Goal: Find specific page/section: Find specific page/section

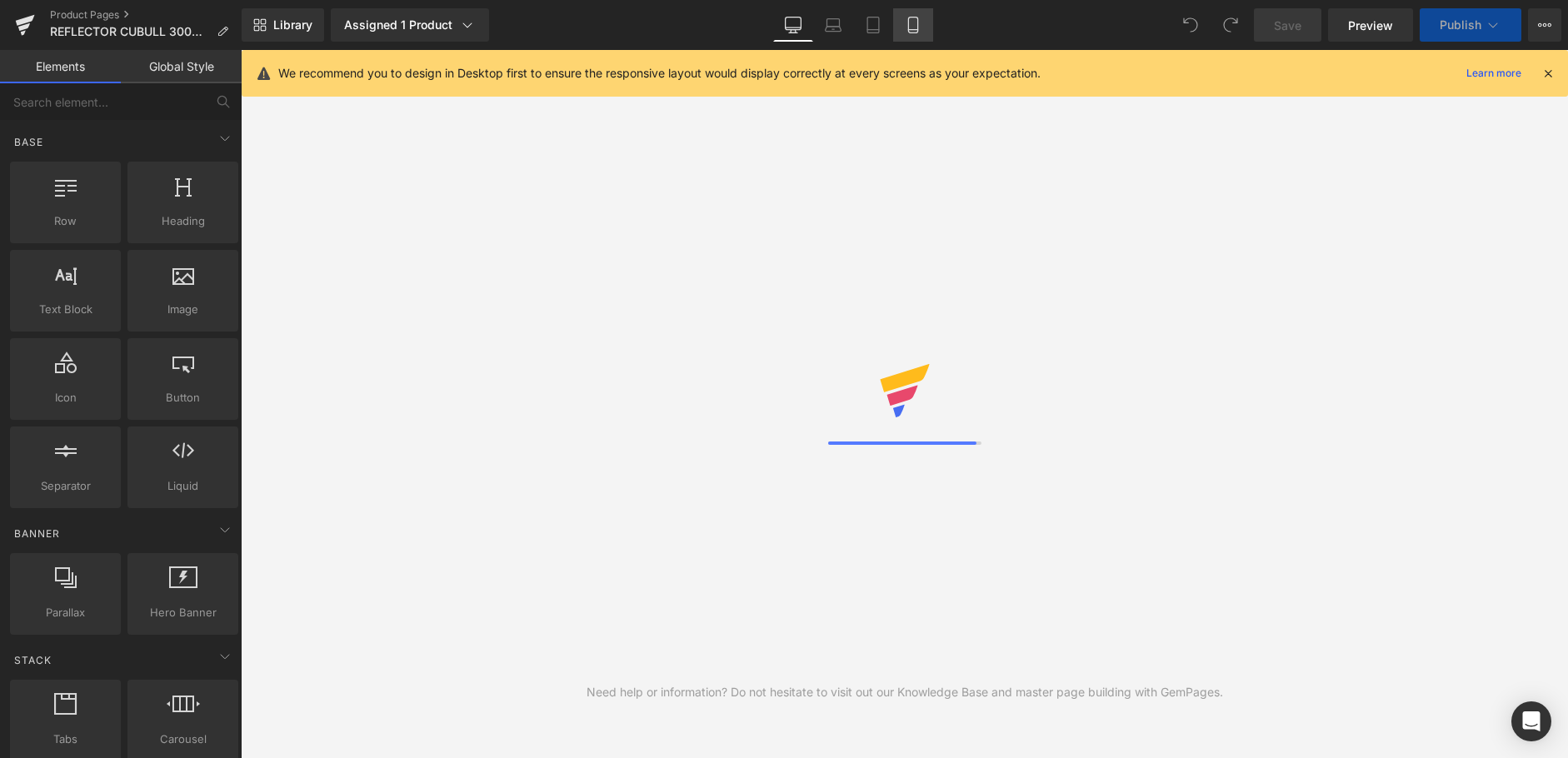
click at [926, 37] on link "Mobile" at bounding box center [913, 24] width 40 height 33
click at [910, 32] on icon at bounding box center [913, 26] width 9 height 16
click at [920, 30] on icon at bounding box center [913, 25] width 17 height 17
click at [1548, 75] on icon at bounding box center [1547, 73] width 15 height 15
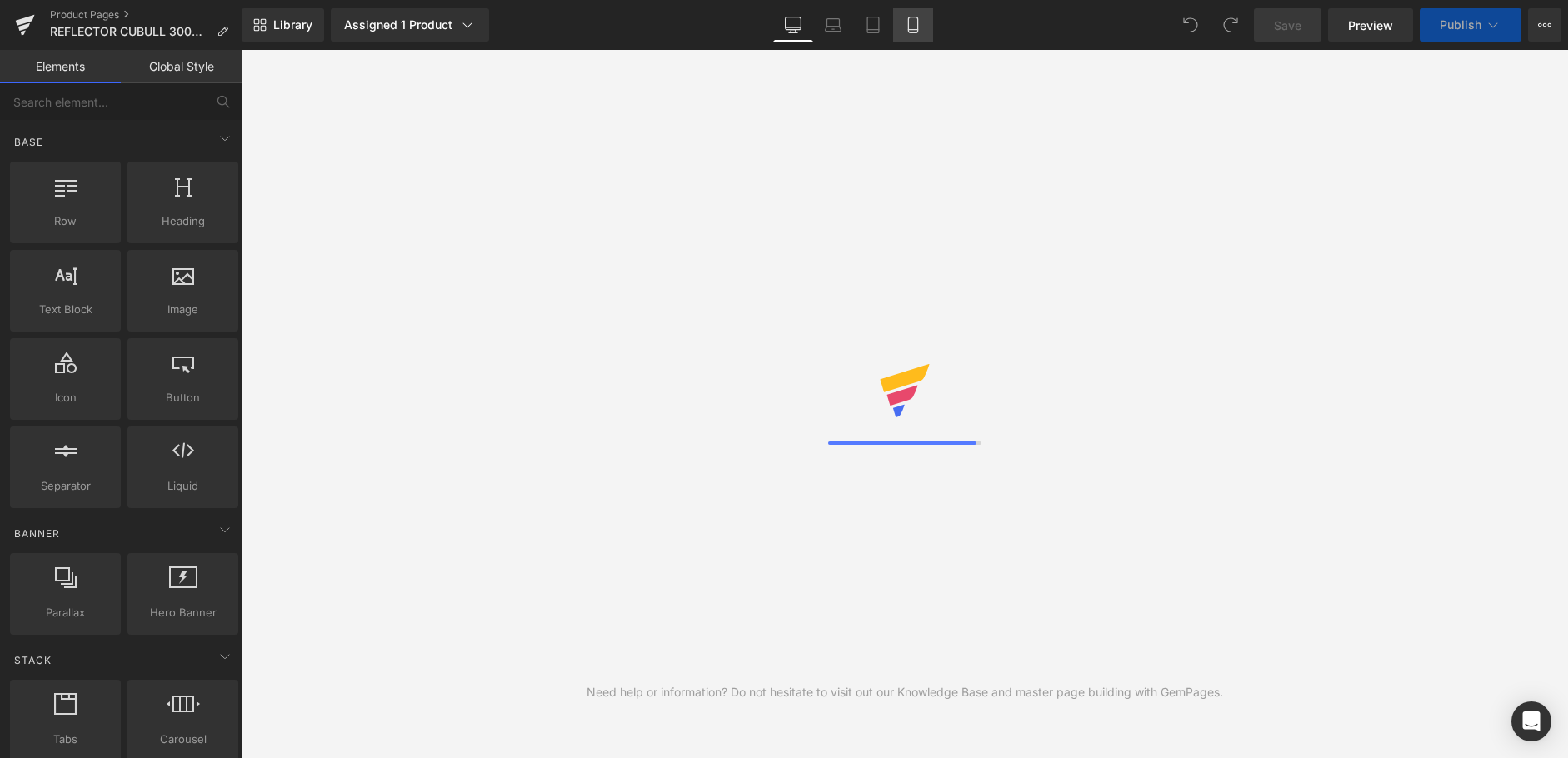
click at [903, 23] on link "Mobile" at bounding box center [913, 24] width 40 height 33
click at [903, 22] on link "Mobile" at bounding box center [913, 24] width 40 height 33
click at [903, 24] on link "Mobile" at bounding box center [913, 24] width 40 height 33
click at [902, 24] on link "Mobile" at bounding box center [913, 24] width 40 height 33
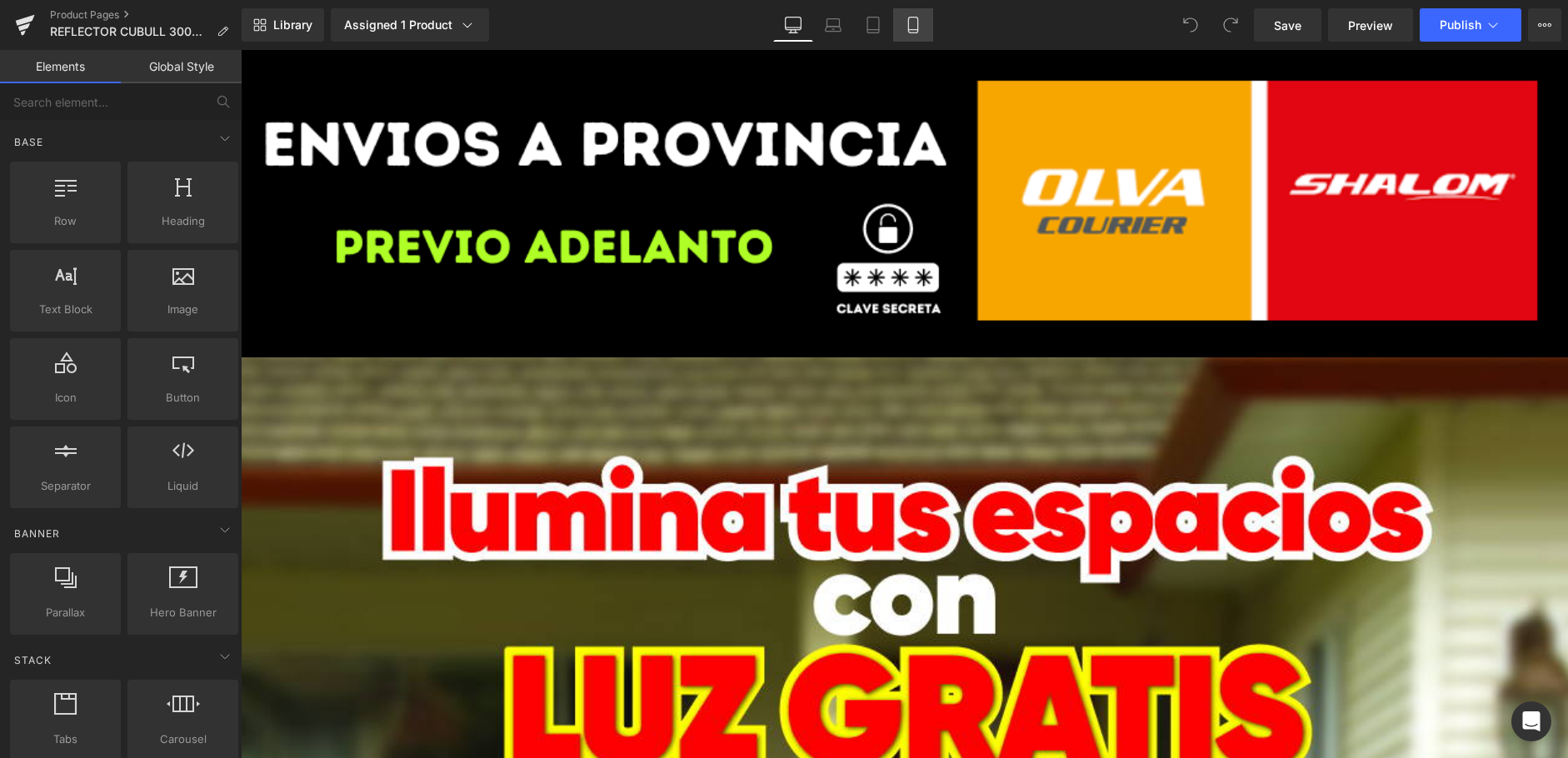
click at [917, 24] on icon at bounding box center [913, 25] width 17 height 17
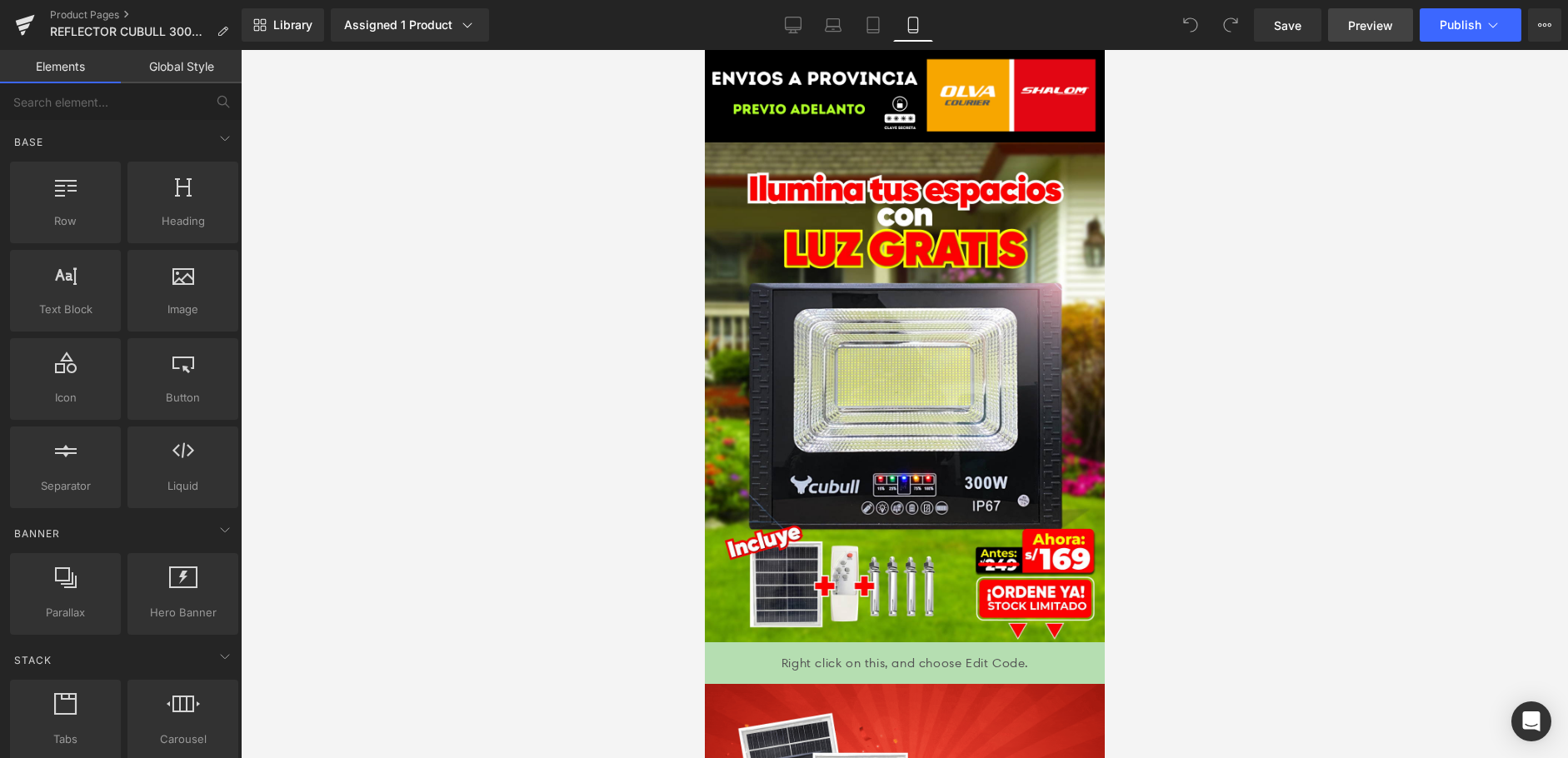
click at [1360, 25] on span "Preview" at bounding box center [1370, 26] width 45 height 18
